Goal: Use online tool/utility: Utilize a website feature to perform a specific function

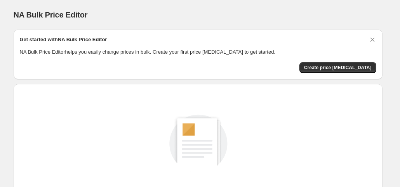
scroll to position [104, 0]
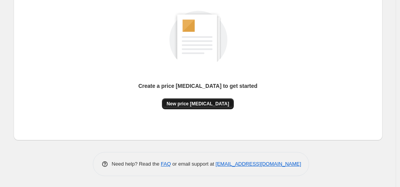
click at [197, 101] on span "New price change job" at bounding box center [197, 103] width 62 height 6
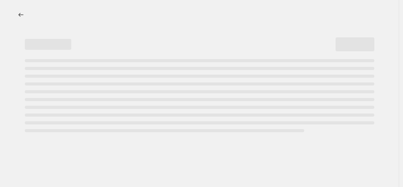
select select "percentage"
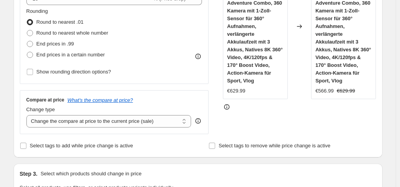
scroll to position [188, 0]
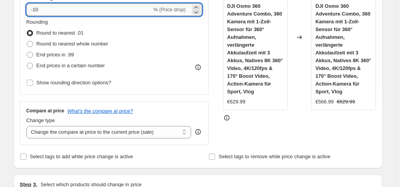
click at [53, 9] on input "-10" at bounding box center [88, 9] width 125 height 12
type input "-1"
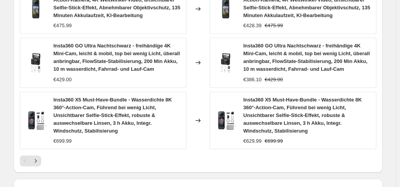
scroll to position [693, 0]
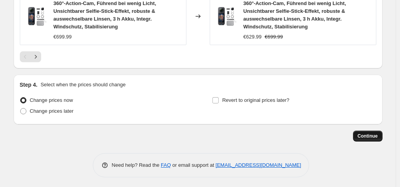
type input "-35"
click at [368, 137] on span "Continue" at bounding box center [367, 136] width 20 height 6
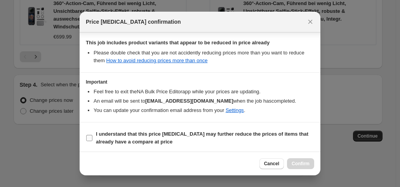
scroll to position [139, 0]
click at [88, 134] on input "I understand that this price change job may further reduce the prices of items …" at bounding box center [89, 137] width 6 height 6
checkbox input "true"
click at [297, 166] on span "Confirm" at bounding box center [300, 163] width 18 height 6
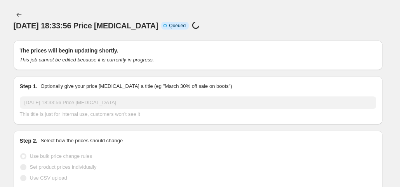
scroll to position [693, 0]
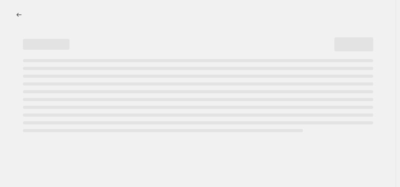
select select "percentage"
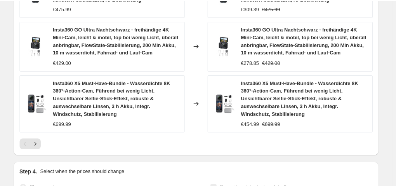
scroll to position [0, 0]
